Goal: Information Seeking & Learning: Learn about a topic

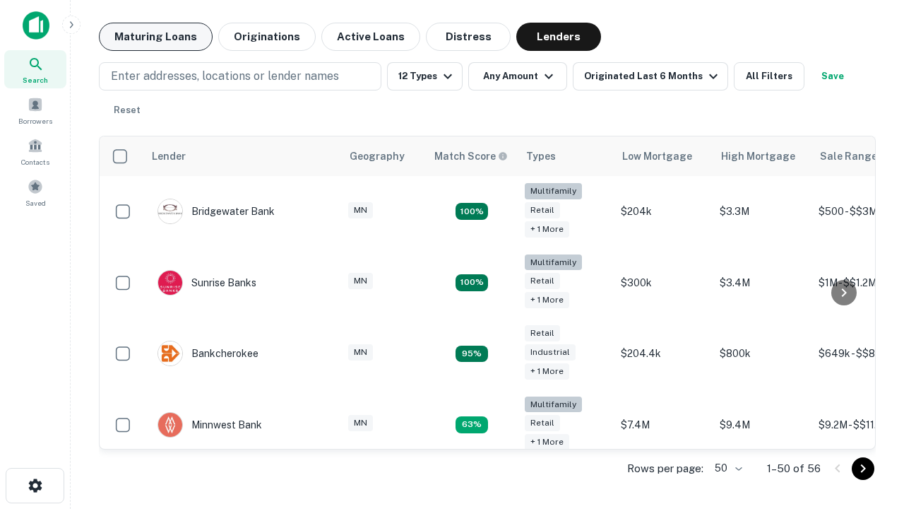
click at [155, 37] on button "Maturing Loans" at bounding box center [156, 37] width 114 height 28
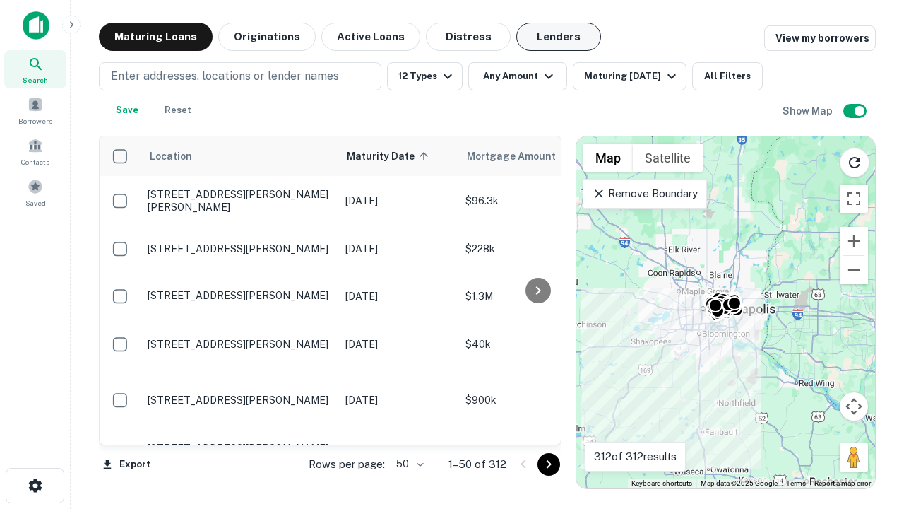
click at [559, 37] on button "Lenders" at bounding box center [559, 37] width 85 height 28
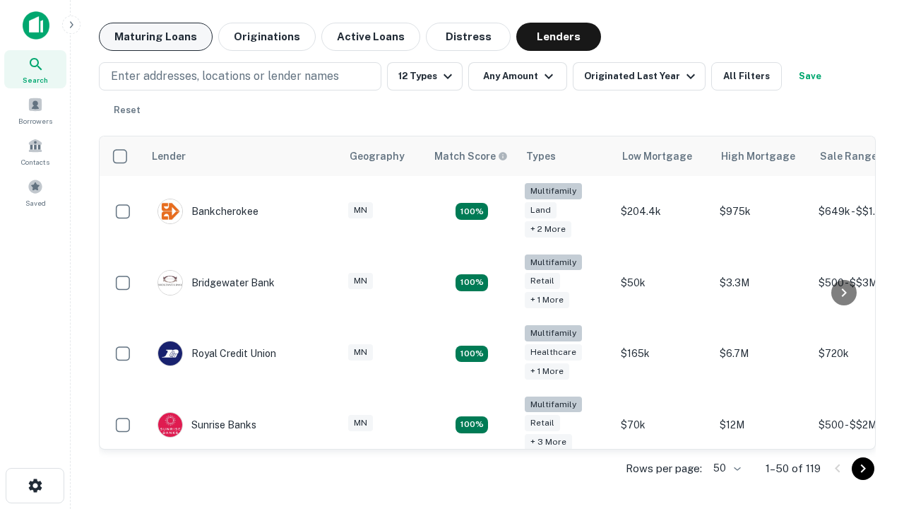
click at [155, 37] on button "Maturing Loans" at bounding box center [156, 37] width 114 height 28
